Goal: Task Accomplishment & Management: Use online tool/utility

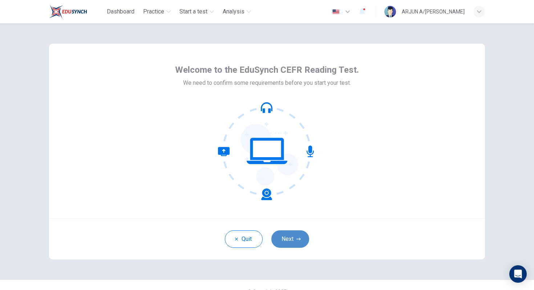
click at [288, 235] on button "Next" at bounding box center [291, 238] width 38 height 17
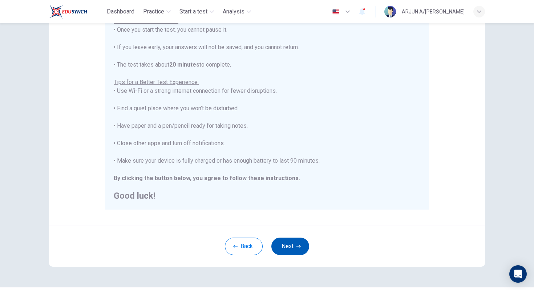
scroll to position [99, 0]
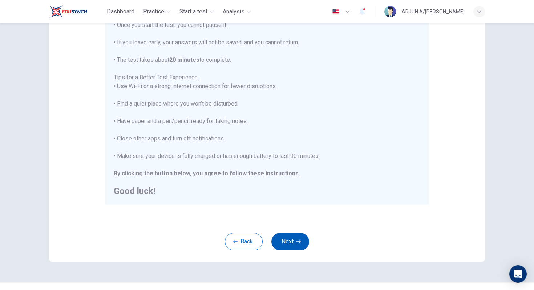
click at [303, 245] on button "Next" at bounding box center [291, 241] width 38 height 17
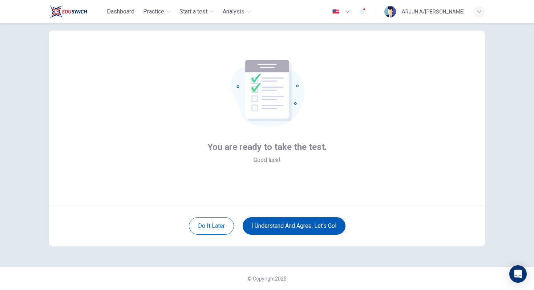
scroll to position [13, 0]
click at [303, 221] on button "I understand and agree. Let’s go!" at bounding box center [294, 225] width 103 height 17
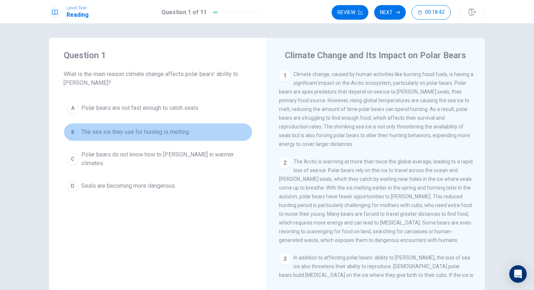
click at [127, 129] on span "The sea ice they use for hunting is melting." at bounding box center [135, 132] width 109 height 9
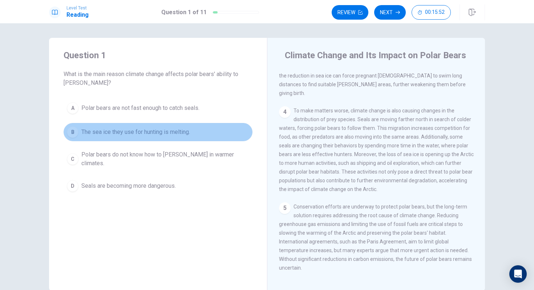
click at [171, 129] on span "The sea ice they use for hunting is melting." at bounding box center [135, 132] width 109 height 9
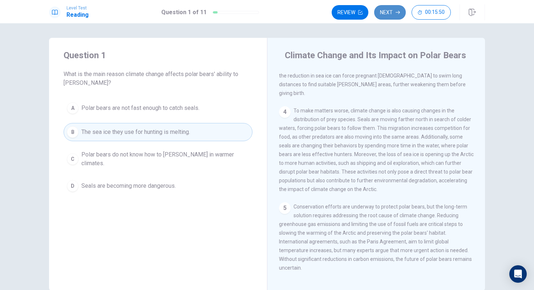
click at [384, 14] on button "Next" at bounding box center [390, 12] width 32 height 15
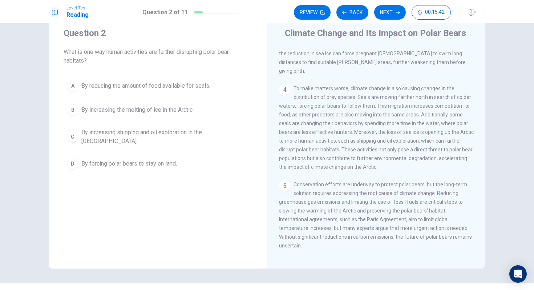
scroll to position [24, 0]
click at [199, 132] on span "By increasing shipping and oil exploration in the [GEOGRAPHIC_DATA]." at bounding box center [165, 135] width 168 height 17
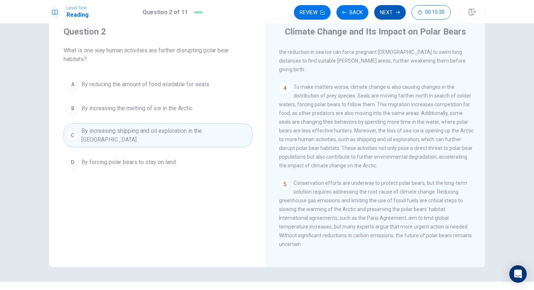
click at [390, 13] on button "Next" at bounding box center [390, 12] width 32 height 15
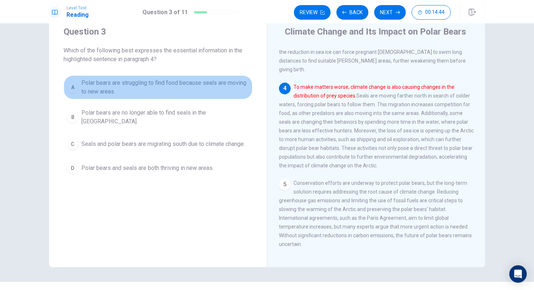
click at [199, 83] on span "Polar bears are struggling to find food because seals are moving to new areas." at bounding box center [165, 87] width 168 height 17
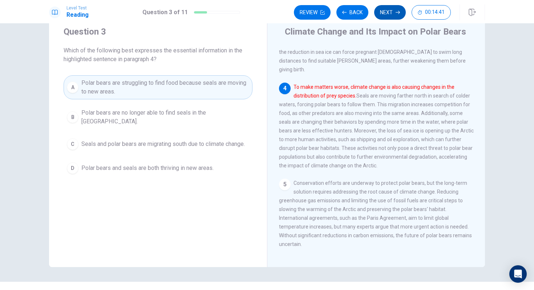
click at [390, 15] on button "Next" at bounding box center [390, 12] width 32 height 15
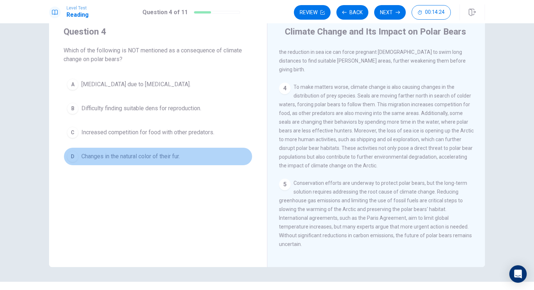
click at [168, 157] on span "Changes in the natural color of their fur." at bounding box center [130, 156] width 99 height 9
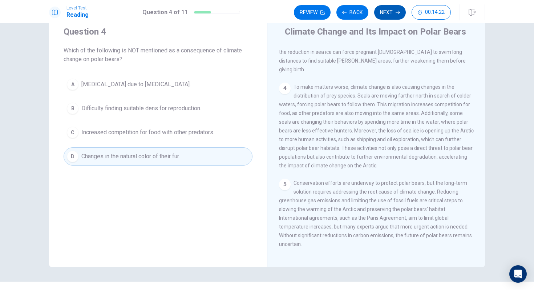
click at [387, 13] on button "Next" at bounding box center [390, 12] width 32 height 15
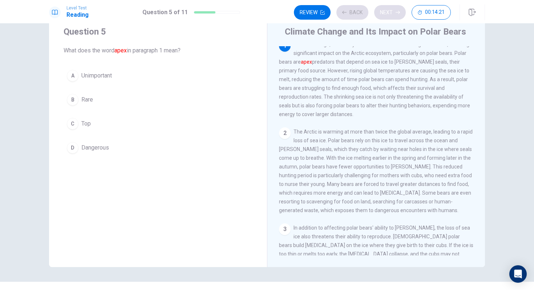
scroll to position [0, 0]
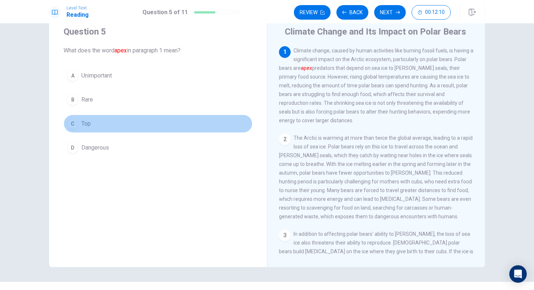
click at [69, 119] on div "C" at bounding box center [73, 124] width 12 height 12
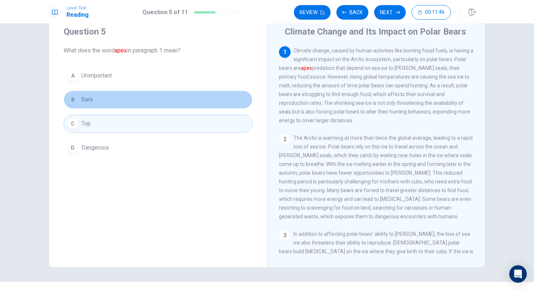
click at [205, 103] on button "B Rare" at bounding box center [158, 100] width 189 height 18
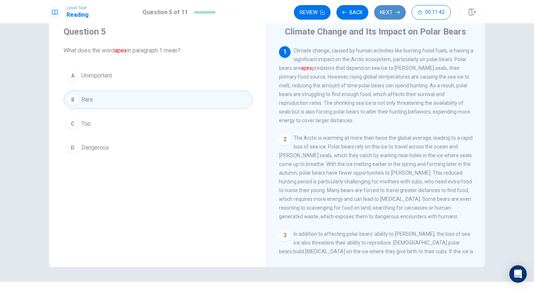
click at [386, 16] on button "Next" at bounding box center [390, 12] width 32 height 15
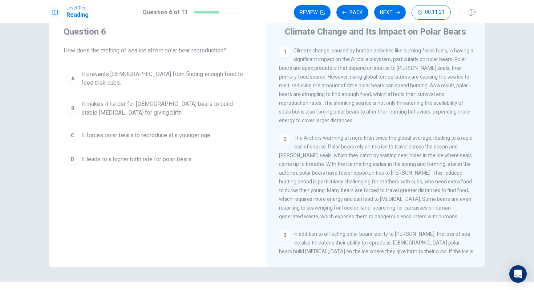
click at [189, 100] on span "It makes it harder for [DEMOGRAPHIC_DATA] bears to build stable [MEDICAL_DATA] …" at bounding box center [165, 108] width 168 height 17
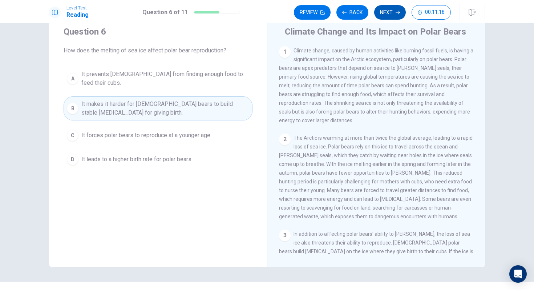
click at [383, 9] on button "Next" at bounding box center [390, 12] width 32 height 15
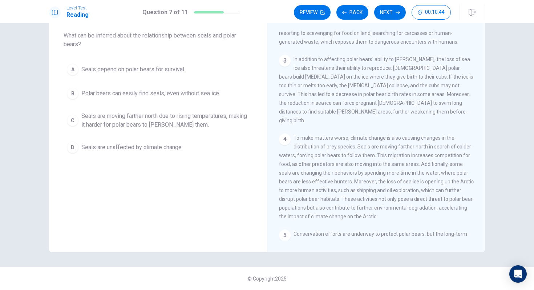
scroll to position [161, 0]
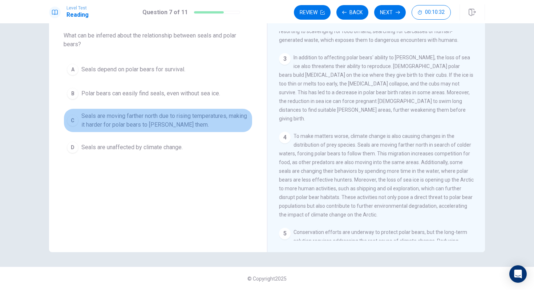
click at [192, 119] on span "Seals are moving farther north due to rising temperatures, making it harder for…" at bounding box center [165, 120] width 168 height 17
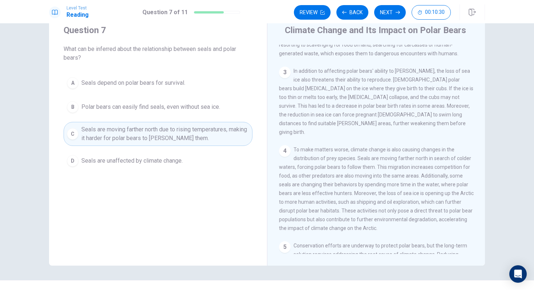
scroll to position [25, 0]
click at [395, 18] on button "Next" at bounding box center [390, 12] width 32 height 15
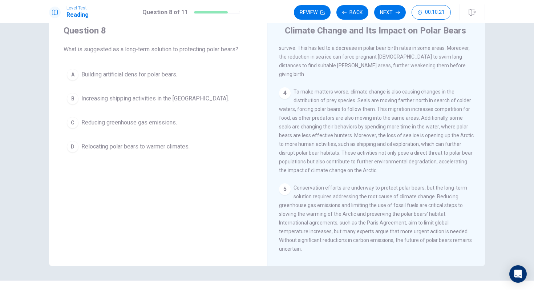
scroll to position [225, 0]
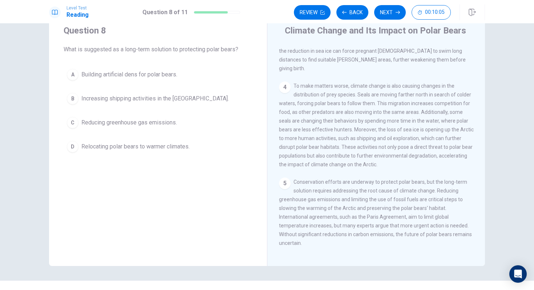
click at [161, 125] on span "Reducing greenhouse gas emissions." at bounding box center [129, 122] width 96 height 9
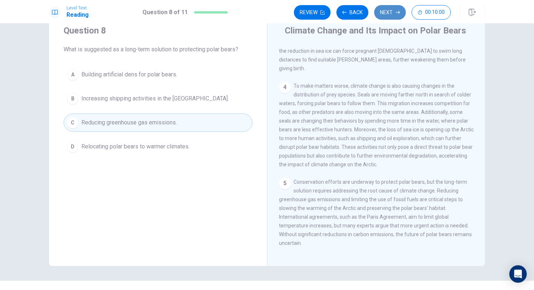
click at [397, 13] on icon "button" at bounding box center [398, 12] width 4 height 4
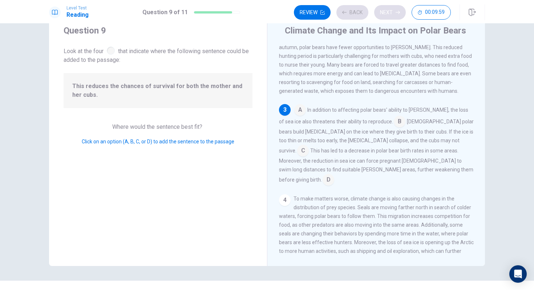
scroll to position [127, 0]
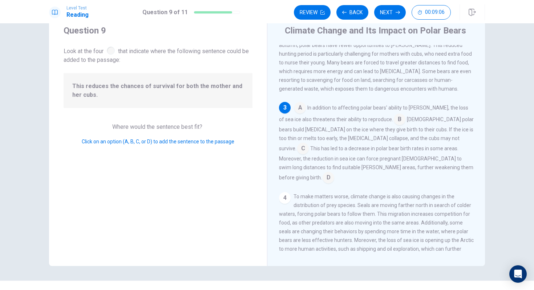
click at [334, 172] on input at bounding box center [329, 178] width 12 height 12
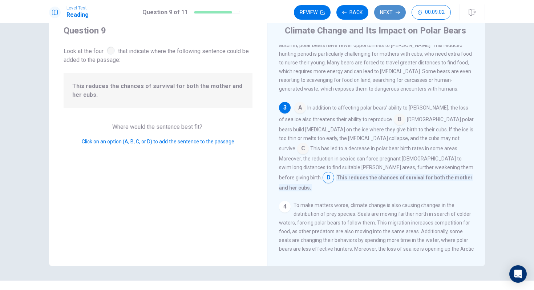
click at [394, 9] on button "Next" at bounding box center [390, 12] width 32 height 15
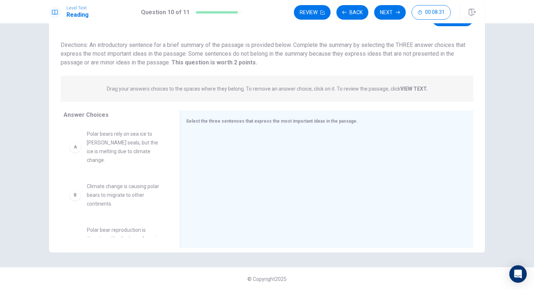
scroll to position [0, 0]
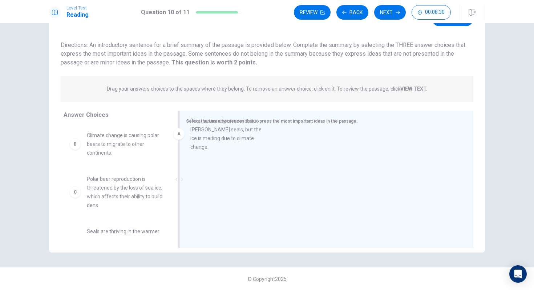
drag, startPoint x: 81, startPoint y: 146, endPoint x: 187, endPoint y: 133, distance: 107.3
drag, startPoint x: 120, startPoint y: 144, endPoint x: 246, endPoint y: 127, distance: 127.3
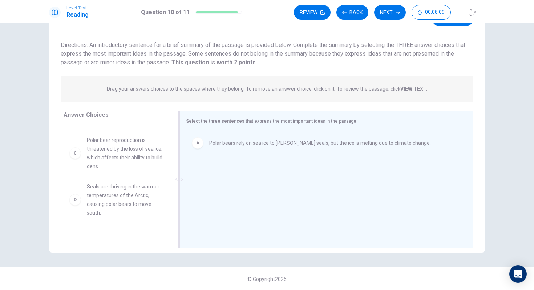
scroll to position [38, 0]
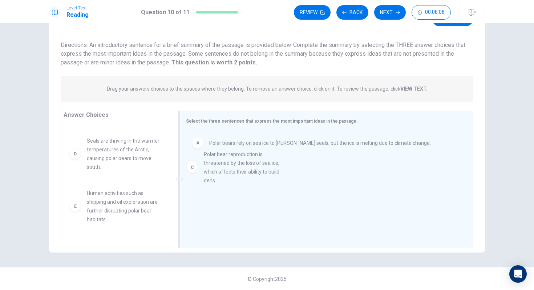
drag, startPoint x: 152, startPoint y: 164, endPoint x: 271, endPoint y: 178, distance: 120.4
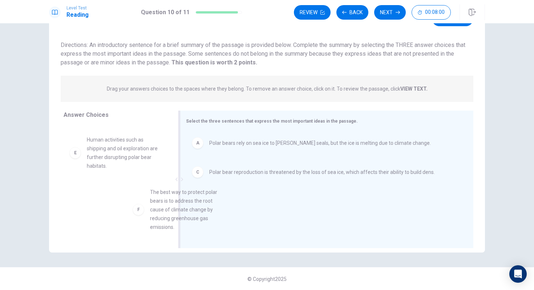
scroll to position [5, 0]
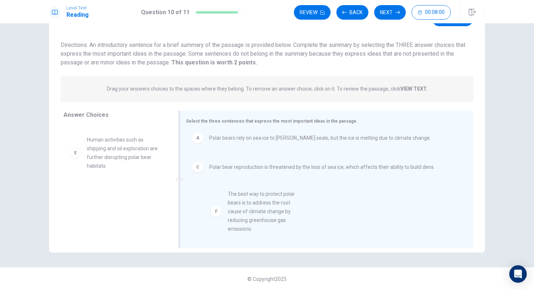
drag, startPoint x: 117, startPoint y: 209, endPoint x: 260, endPoint y: 210, distance: 142.9
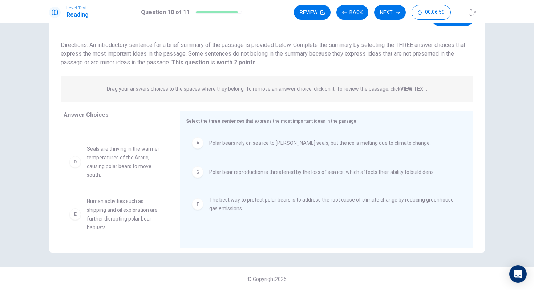
scroll to position [0, 0]
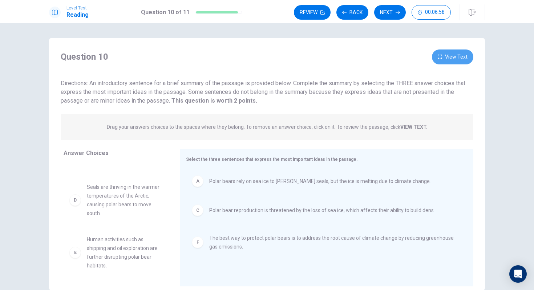
click at [448, 61] on button "View Text" at bounding box center [452, 56] width 41 height 15
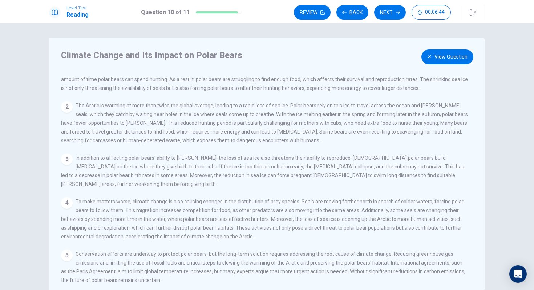
scroll to position [23, 0]
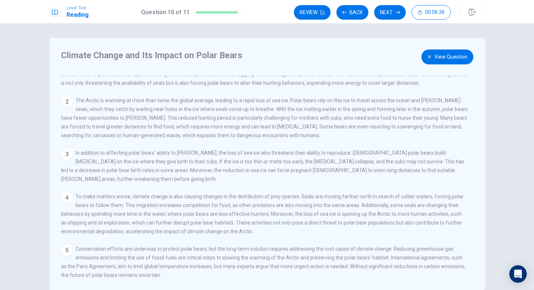
click at [433, 57] on button "View Question" at bounding box center [448, 56] width 52 height 15
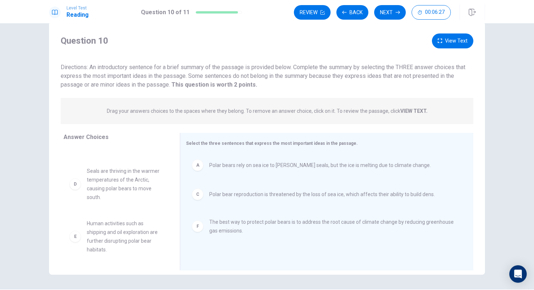
scroll to position [16, 0]
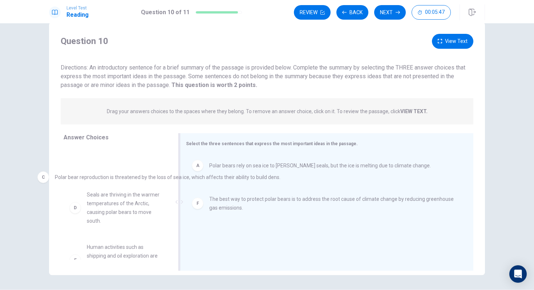
drag, startPoint x: 288, startPoint y: 196, endPoint x: 132, endPoint y: 180, distance: 157.2
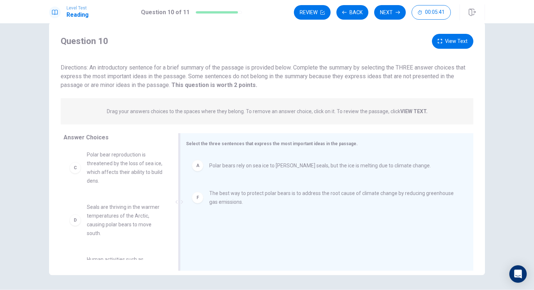
scroll to position [38, 0]
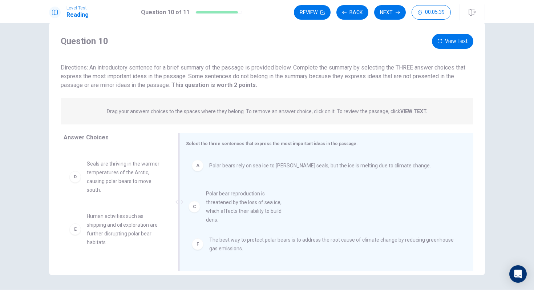
drag, startPoint x: 132, startPoint y: 180, endPoint x: 256, endPoint y: 207, distance: 127.3
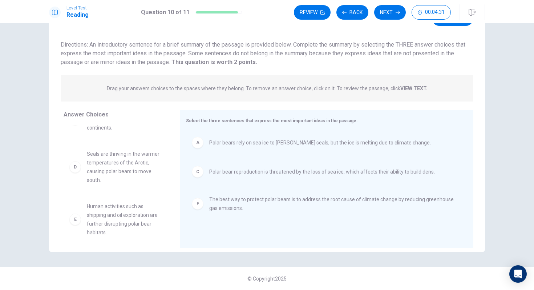
scroll to position [31, 0]
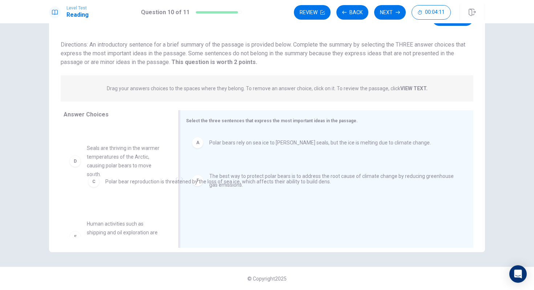
drag, startPoint x: 231, startPoint y: 174, endPoint x: 120, endPoint y: 184, distance: 111.4
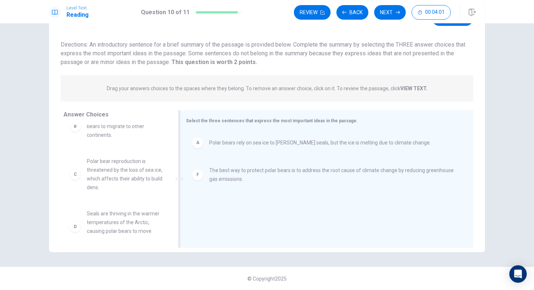
scroll to position [0, 0]
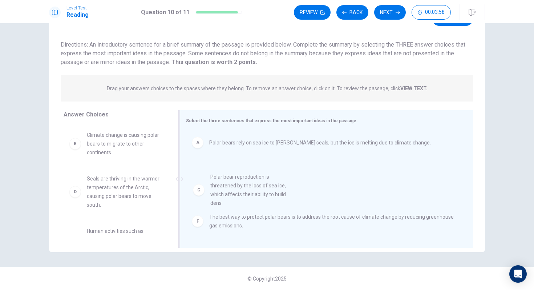
drag, startPoint x: 110, startPoint y: 187, endPoint x: 237, endPoint y: 185, distance: 126.5
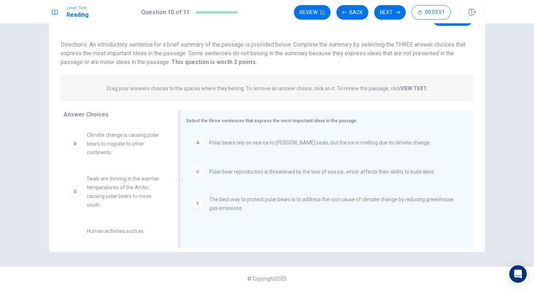
scroll to position [28, 0]
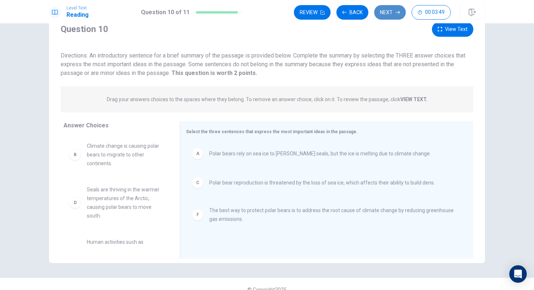
click at [397, 14] on icon "button" at bounding box center [398, 12] width 4 height 4
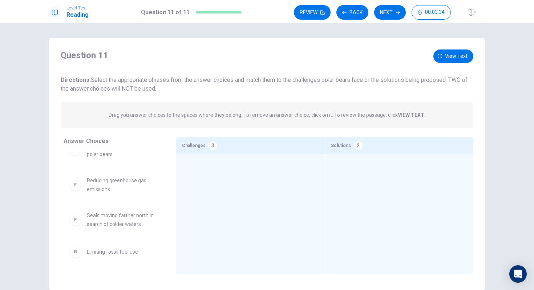
scroll to position [0, 0]
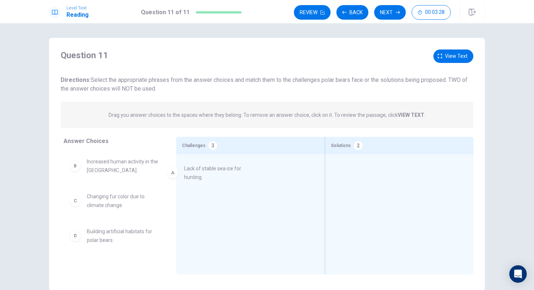
drag, startPoint x: 115, startPoint y: 168, endPoint x: 215, endPoint y: 173, distance: 100.5
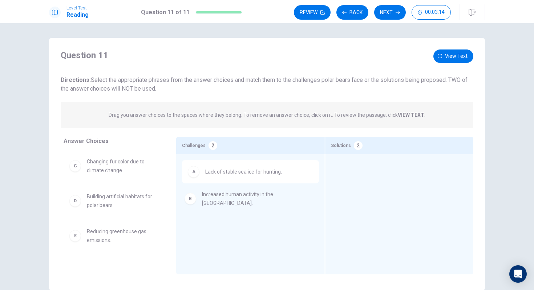
drag, startPoint x: 124, startPoint y: 167, endPoint x: 243, endPoint y: 200, distance: 123.4
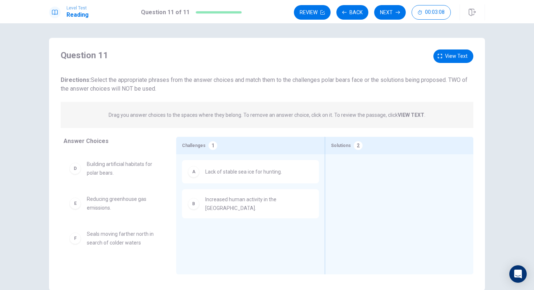
scroll to position [51, 0]
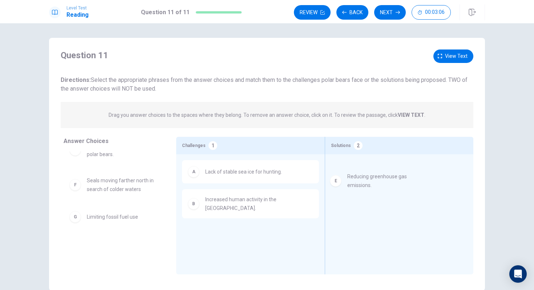
drag, startPoint x: 90, startPoint y: 187, endPoint x: 352, endPoint y: 182, distance: 261.8
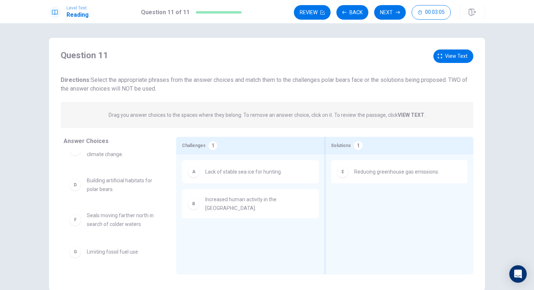
scroll to position [16, 0]
drag, startPoint x: 123, startPoint y: 217, endPoint x: 228, endPoint y: 220, distance: 105.1
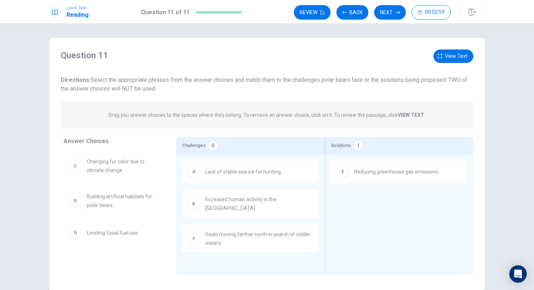
scroll to position [0, 0]
drag, startPoint x: 114, startPoint y: 238, endPoint x: 406, endPoint y: 219, distance: 292.2
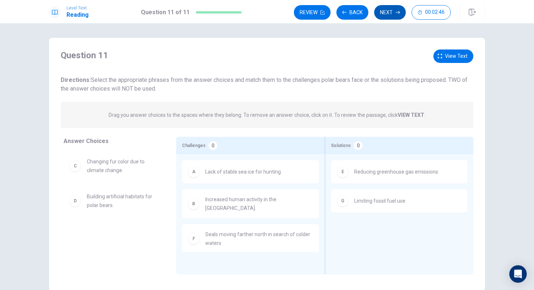
click at [388, 11] on button "Next" at bounding box center [390, 12] width 32 height 15
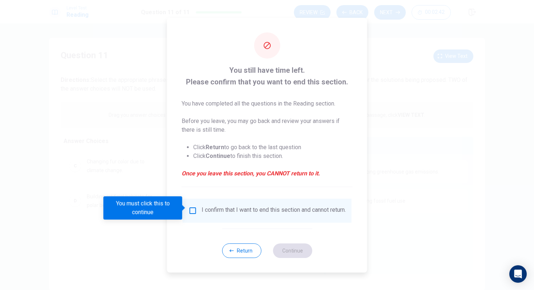
click at [193, 207] on input "You must click this to continue" at bounding box center [193, 210] width 9 height 9
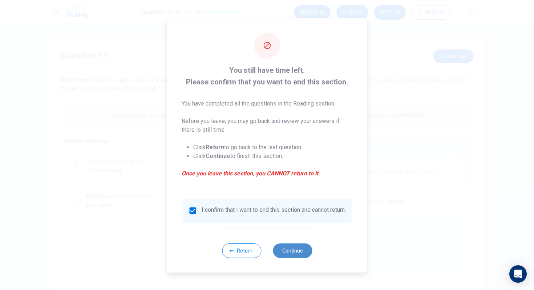
click at [292, 256] on button "Continue" at bounding box center [292, 250] width 39 height 15
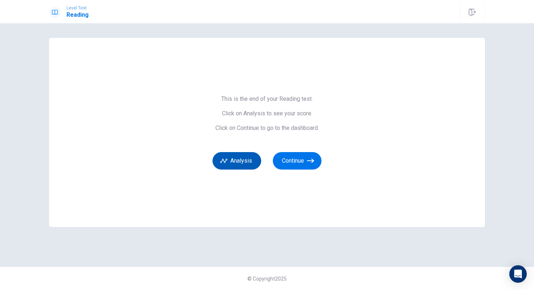
click at [256, 161] on button "Analysis" at bounding box center [237, 160] width 49 height 17
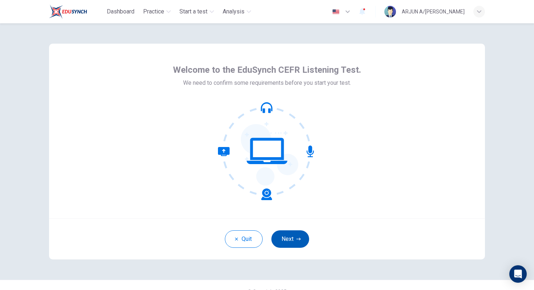
click at [293, 241] on button "Next" at bounding box center [291, 238] width 38 height 17
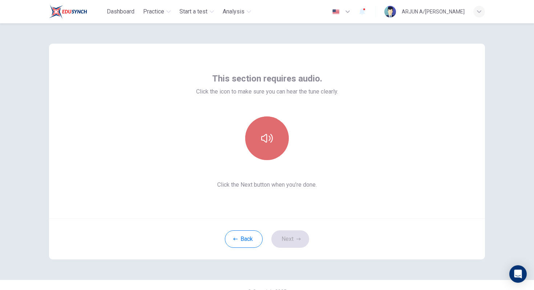
click at [269, 141] on icon "button" at bounding box center [267, 138] width 12 height 12
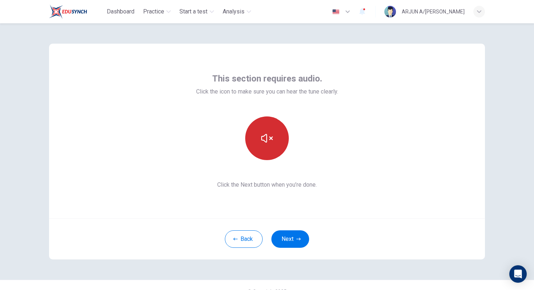
click at [277, 136] on button "button" at bounding box center [267, 138] width 44 height 44
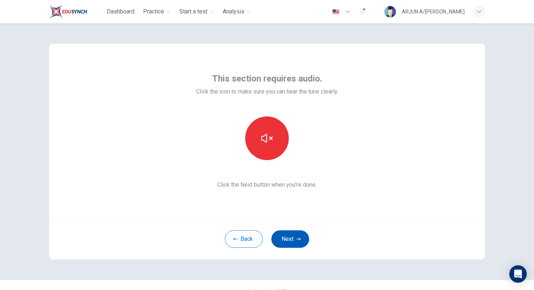
click at [302, 239] on button "Next" at bounding box center [291, 238] width 38 height 17
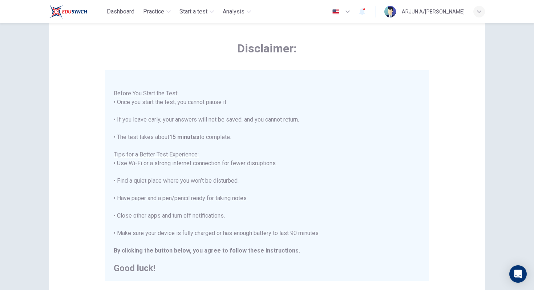
scroll to position [8, 0]
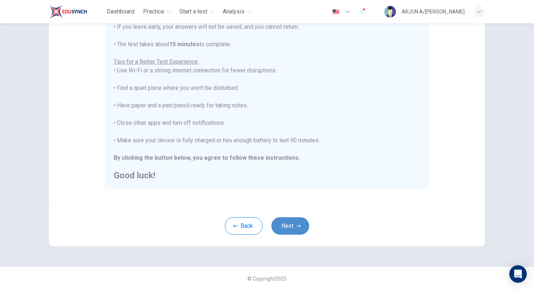
click at [286, 223] on button "Next" at bounding box center [291, 225] width 38 height 17
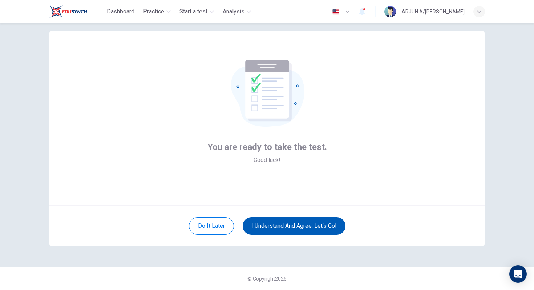
click at [284, 226] on button "I understand and agree. Let’s go!" at bounding box center [294, 225] width 103 height 17
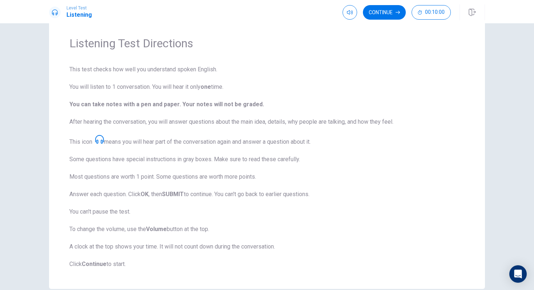
scroll to position [59, 0]
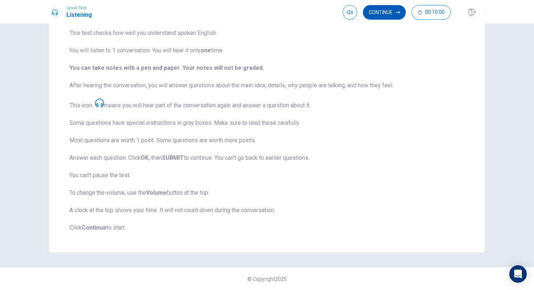
click at [378, 15] on button "Continue" at bounding box center [384, 12] width 43 height 15
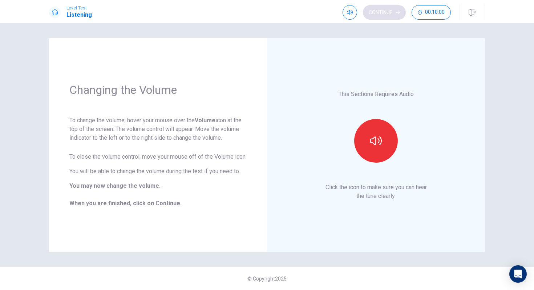
scroll to position [0, 0]
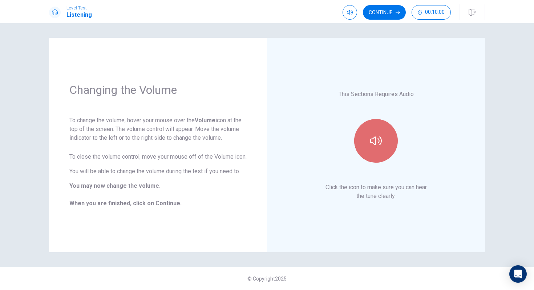
click at [380, 135] on icon "button" at bounding box center [376, 141] width 12 height 12
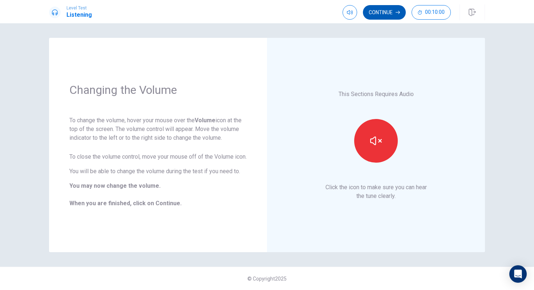
click at [392, 16] on button "Continue" at bounding box center [384, 12] width 43 height 15
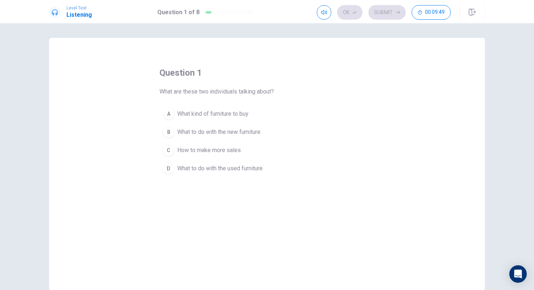
click at [266, 171] on button "D What to do with the used furniture" at bounding box center [267, 168] width 215 height 18
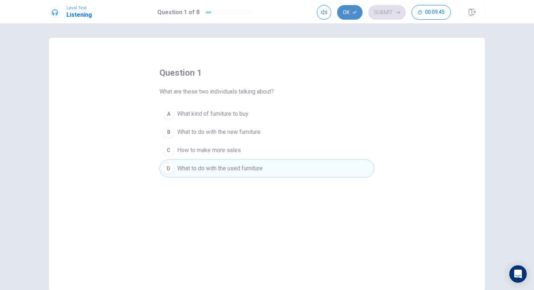
click at [354, 14] on icon "button" at bounding box center [355, 12] width 4 height 4
click at [384, 11] on button "Submit" at bounding box center [387, 12] width 37 height 15
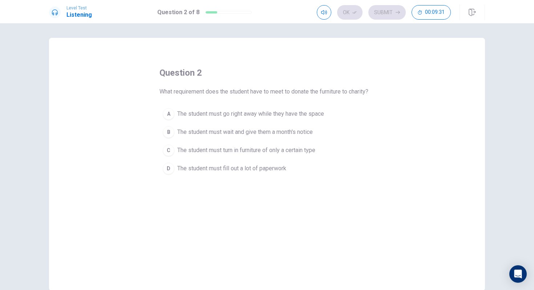
click at [302, 135] on span "The student must wait and give them a month's notice" at bounding box center [245, 132] width 136 height 9
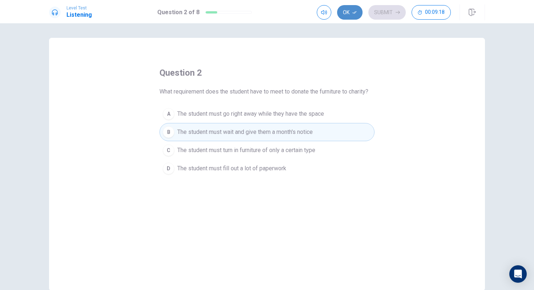
click at [350, 8] on button "Ok" at bounding box center [349, 12] width 25 height 15
click at [384, 9] on button "Submit" at bounding box center [387, 12] width 37 height 15
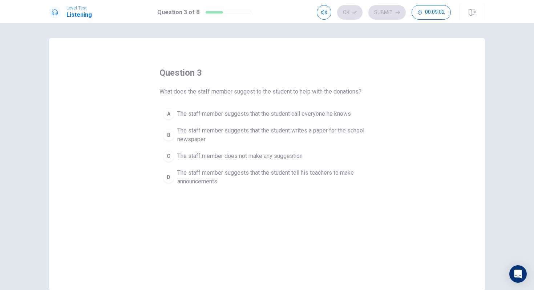
click at [289, 133] on span "The staff member suggests that the student writes a paper for the school newspa…" at bounding box center [274, 134] width 194 height 17
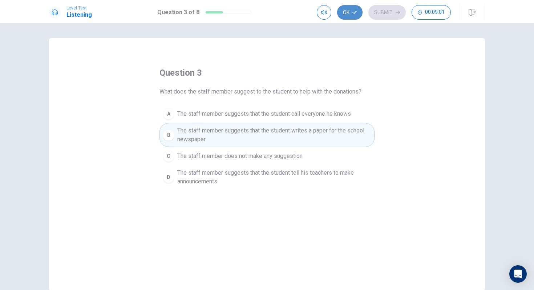
click at [354, 14] on icon "button" at bounding box center [355, 12] width 4 height 4
click at [394, 11] on button "Submit" at bounding box center [387, 12] width 37 height 15
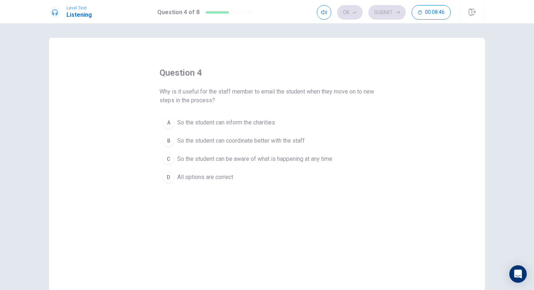
click at [316, 157] on span "So the student can be aware of what is happening at any time" at bounding box center [254, 159] width 155 height 9
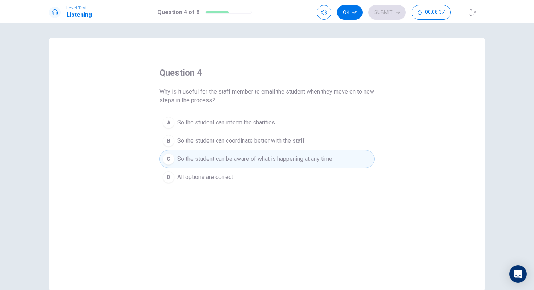
click at [240, 177] on button "D All options are correct" at bounding box center [267, 177] width 215 height 18
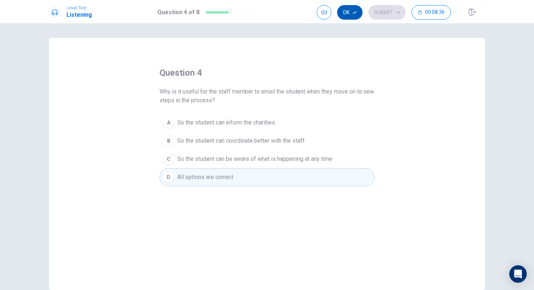
click at [353, 14] on icon "button" at bounding box center [355, 12] width 4 height 4
click at [389, 9] on button "Submit" at bounding box center [387, 12] width 37 height 15
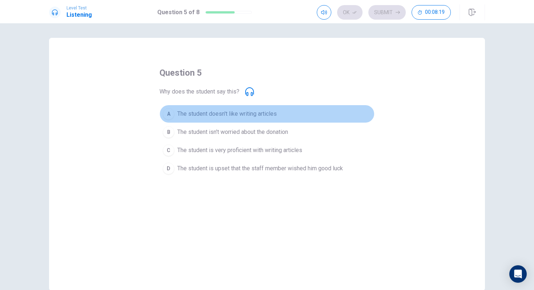
click at [183, 116] on span "The student doesn't like writing articles" at bounding box center [227, 113] width 100 height 9
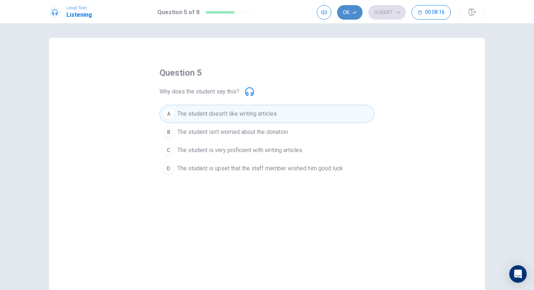
click at [350, 14] on button "Ok" at bounding box center [349, 12] width 25 height 15
click at [394, 10] on button "Submit" at bounding box center [387, 12] width 37 height 15
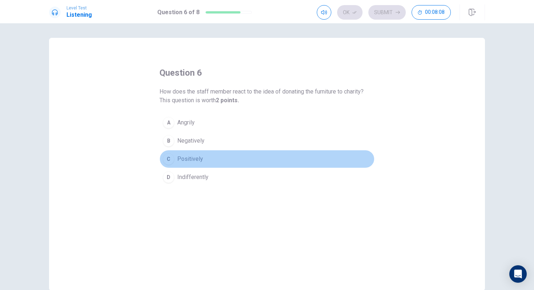
click at [199, 161] on span "Positively" at bounding box center [190, 159] width 26 height 9
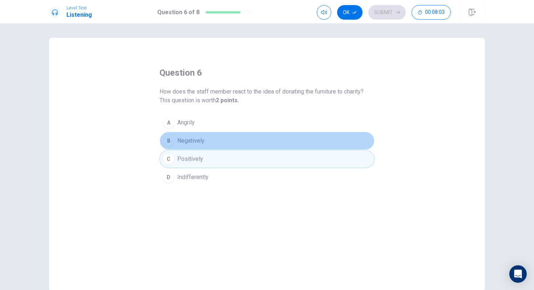
click at [219, 144] on button "B Negatively" at bounding box center [267, 141] width 215 height 18
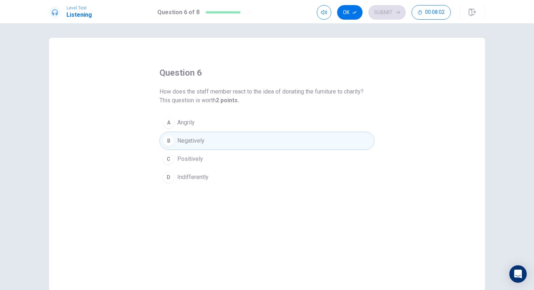
click at [219, 161] on button "C Positively" at bounding box center [267, 159] width 215 height 18
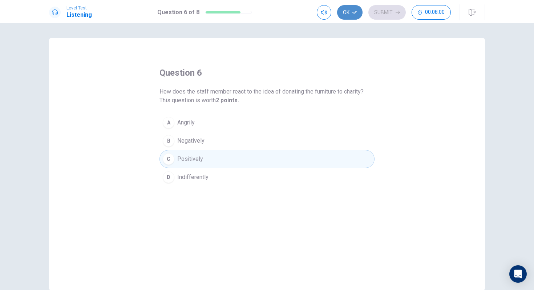
click at [354, 11] on icon "button" at bounding box center [355, 12] width 4 height 4
click at [379, 11] on button "Submit" at bounding box center [387, 12] width 37 height 15
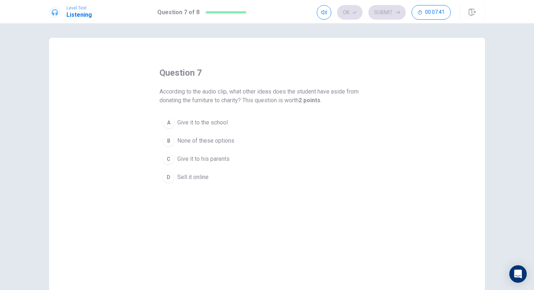
click at [232, 137] on span "None of these options" at bounding box center [205, 140] width 57 height 9
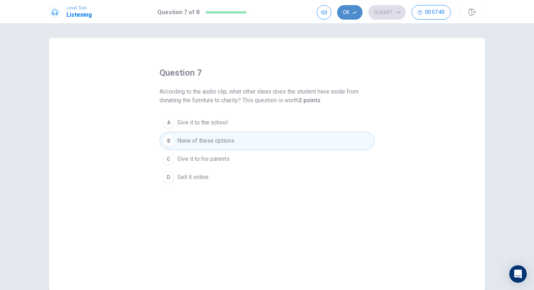
click at [348, 17] on button "Ok" at bounding box center [349, 12] width 25 height 15
click at [384, 8] on button "Submit" at bounding box center [387, 12] width 37 height 15
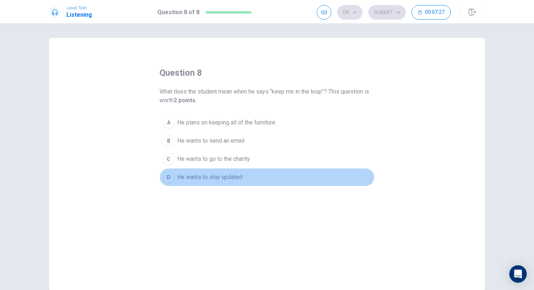
click at [226, 176] on span "He wants to stay updated" at bounding box center [209, 177] width 65 height 9
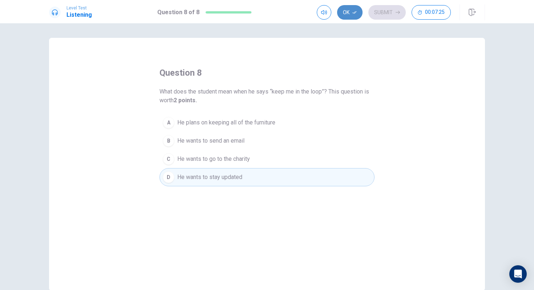
click at [353, 11] on icon "button" at bounding box center [355, 12] width 4 height 4
click at [376, 9] on button "Submit" at bounding box center [387, 12] width 37 height 15
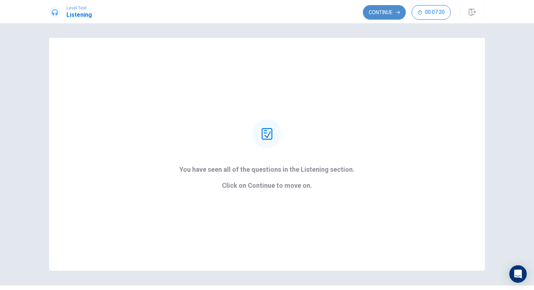
click at [373, 11] on button "Continue" at bounding box center [384, 12] width 43 height 15
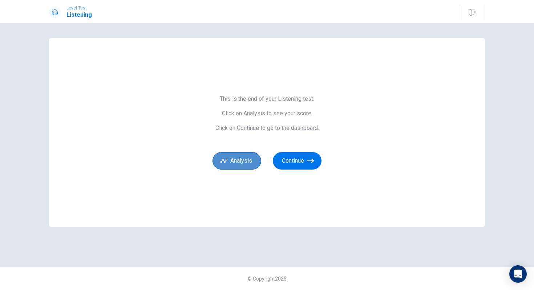
click at [245, 162] on button "Analysis" at bounding box center [237, 160] width 49 height 17
